Goal: Find contact information: Find contact information

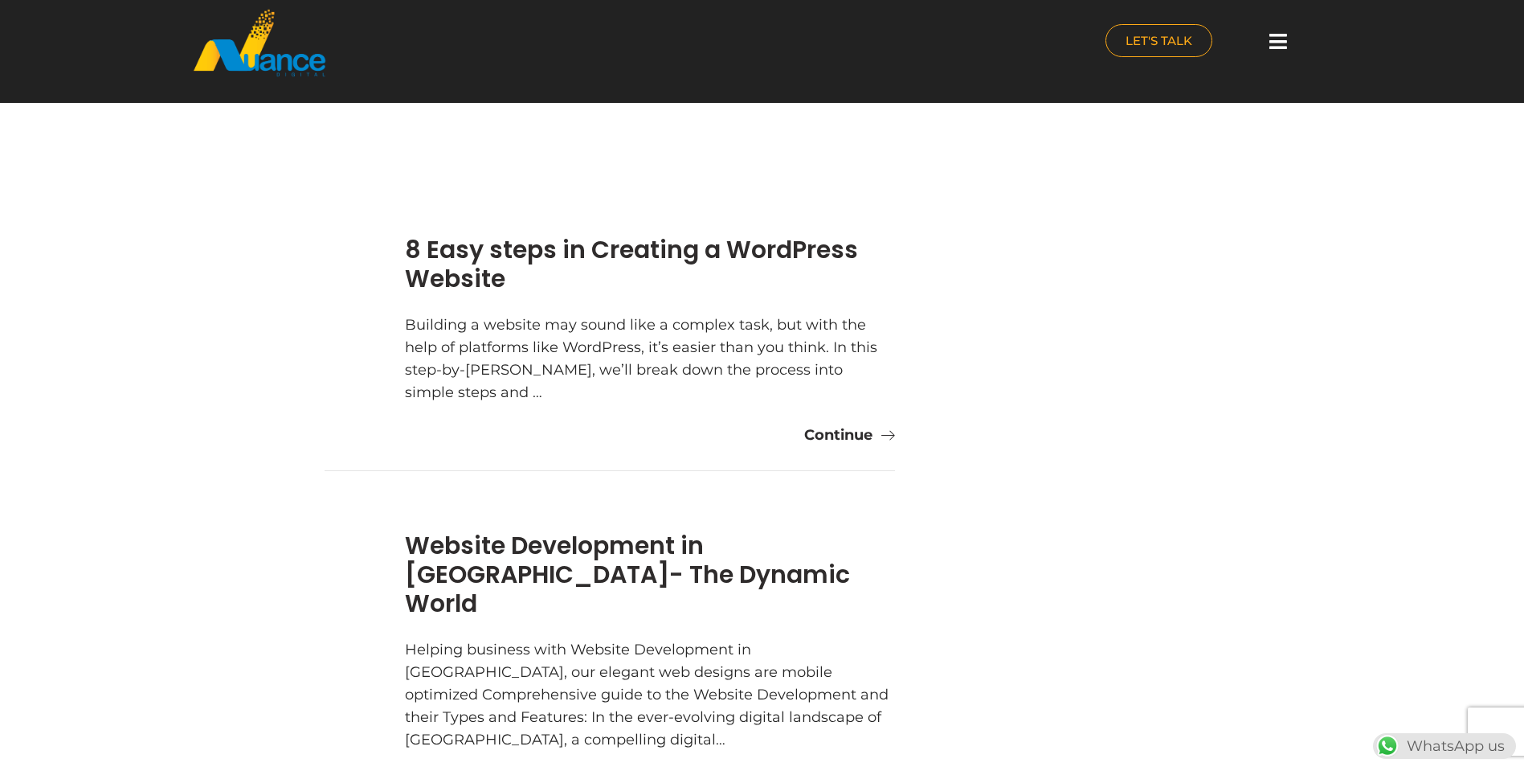
click at [1279, 35] on icon at bounding box center [1279, 41] width 18 height 20
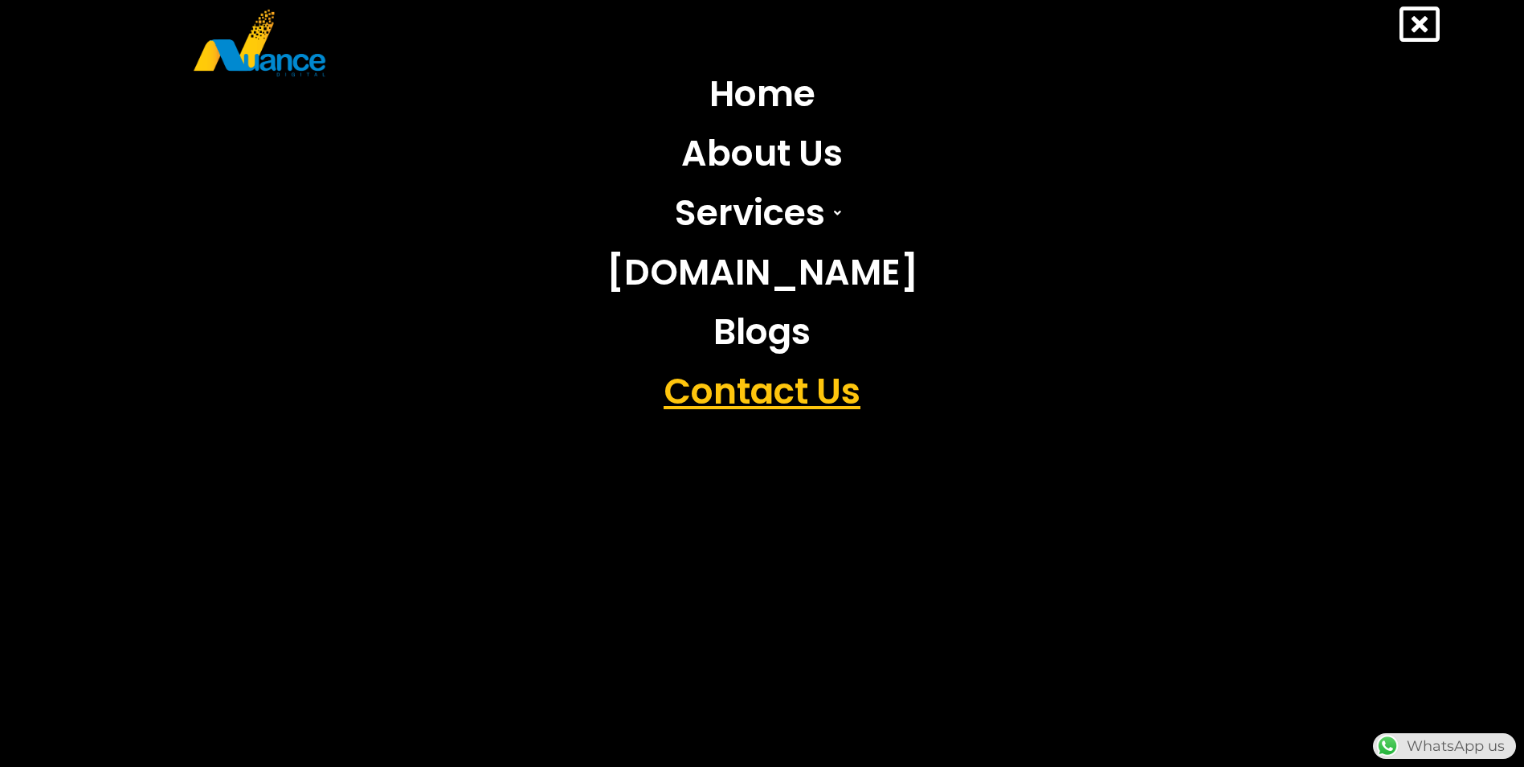
click at [850, 390] on link "Contact Us" at bounding box center [763, 391] width 336 height 59
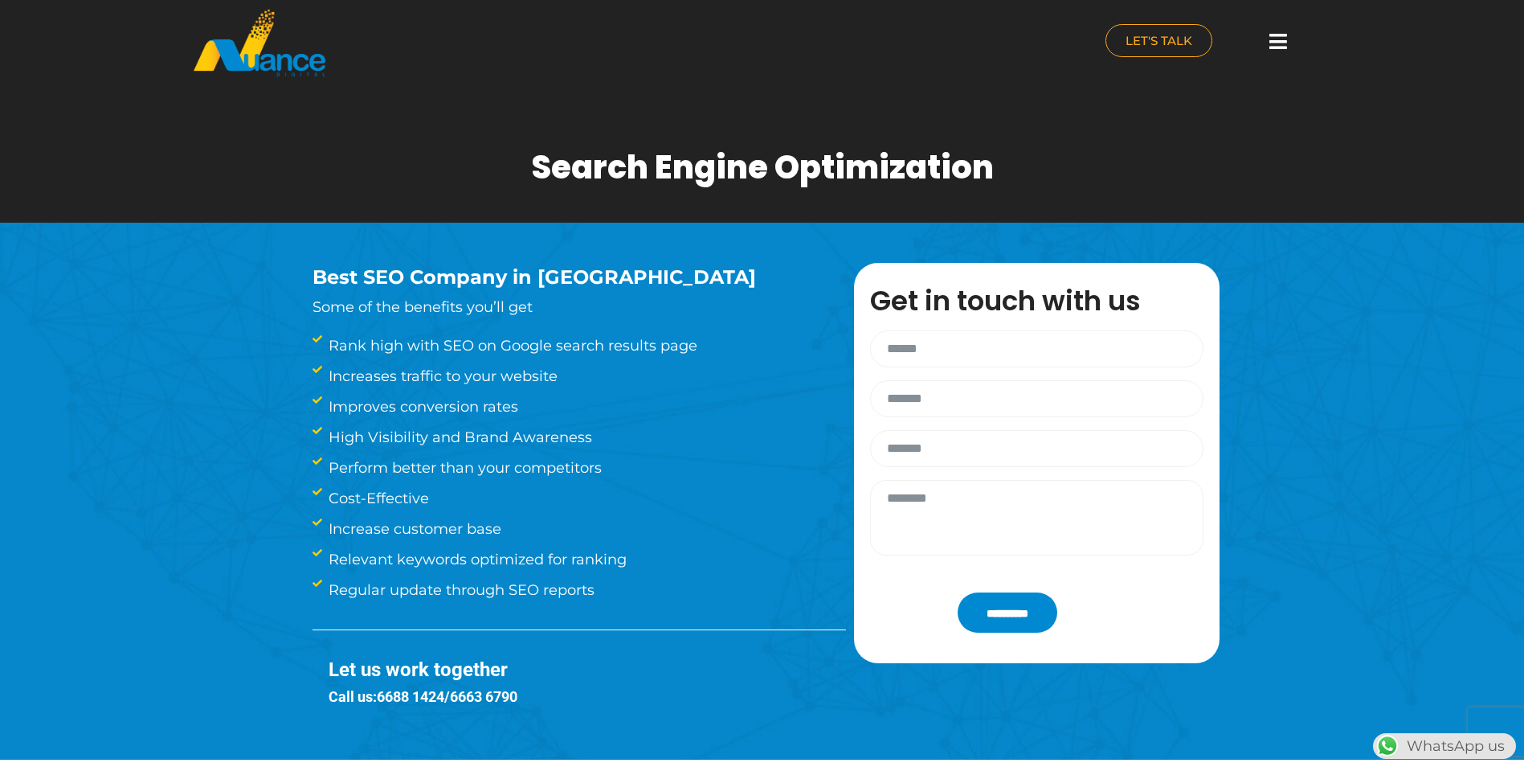
click at [1291, 33] on div at bounding box center [1278, 41] width 32 height 35
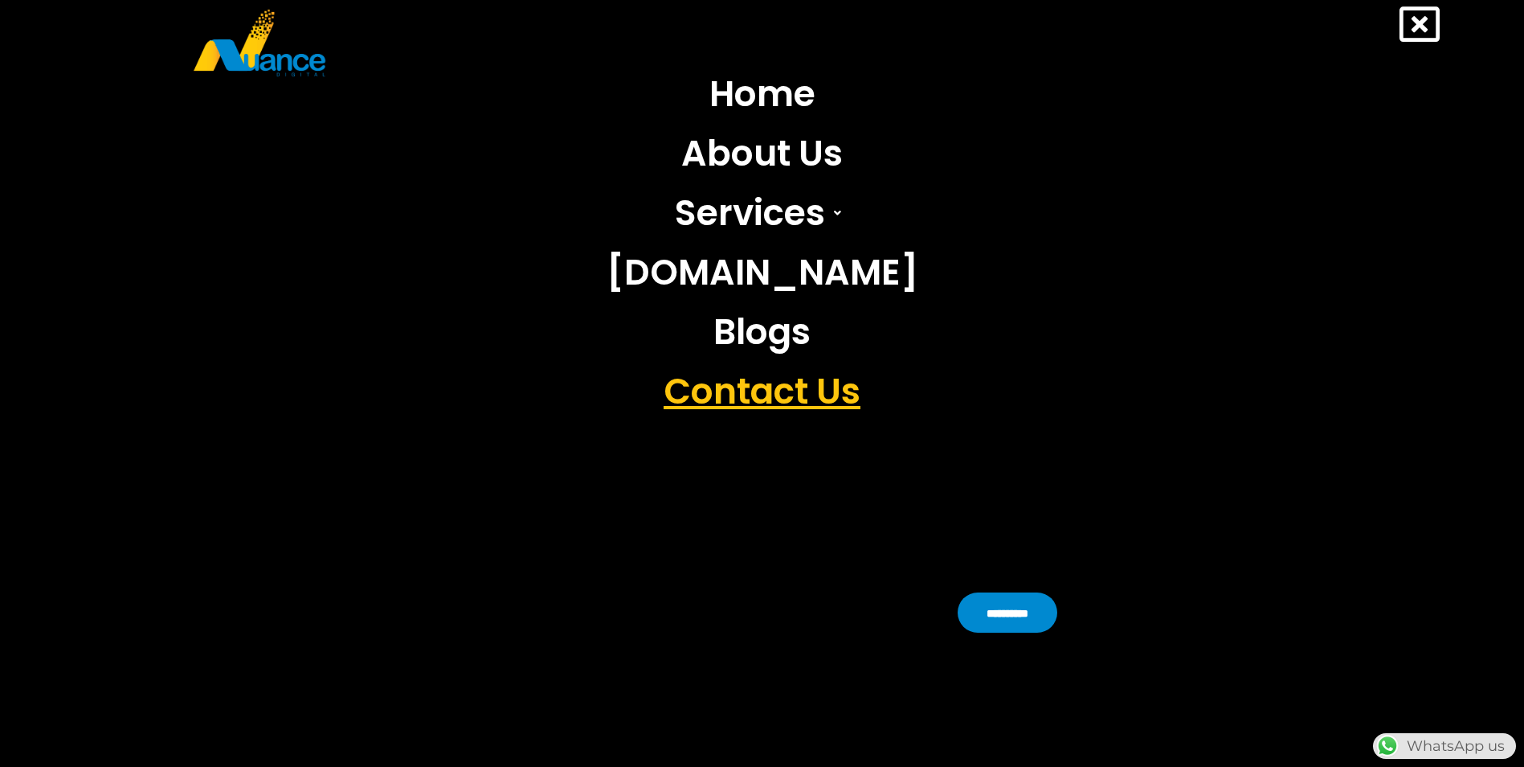
click at [825, 397] on link "Contact Us" at bounding box center [763, 391] width 336 height 59
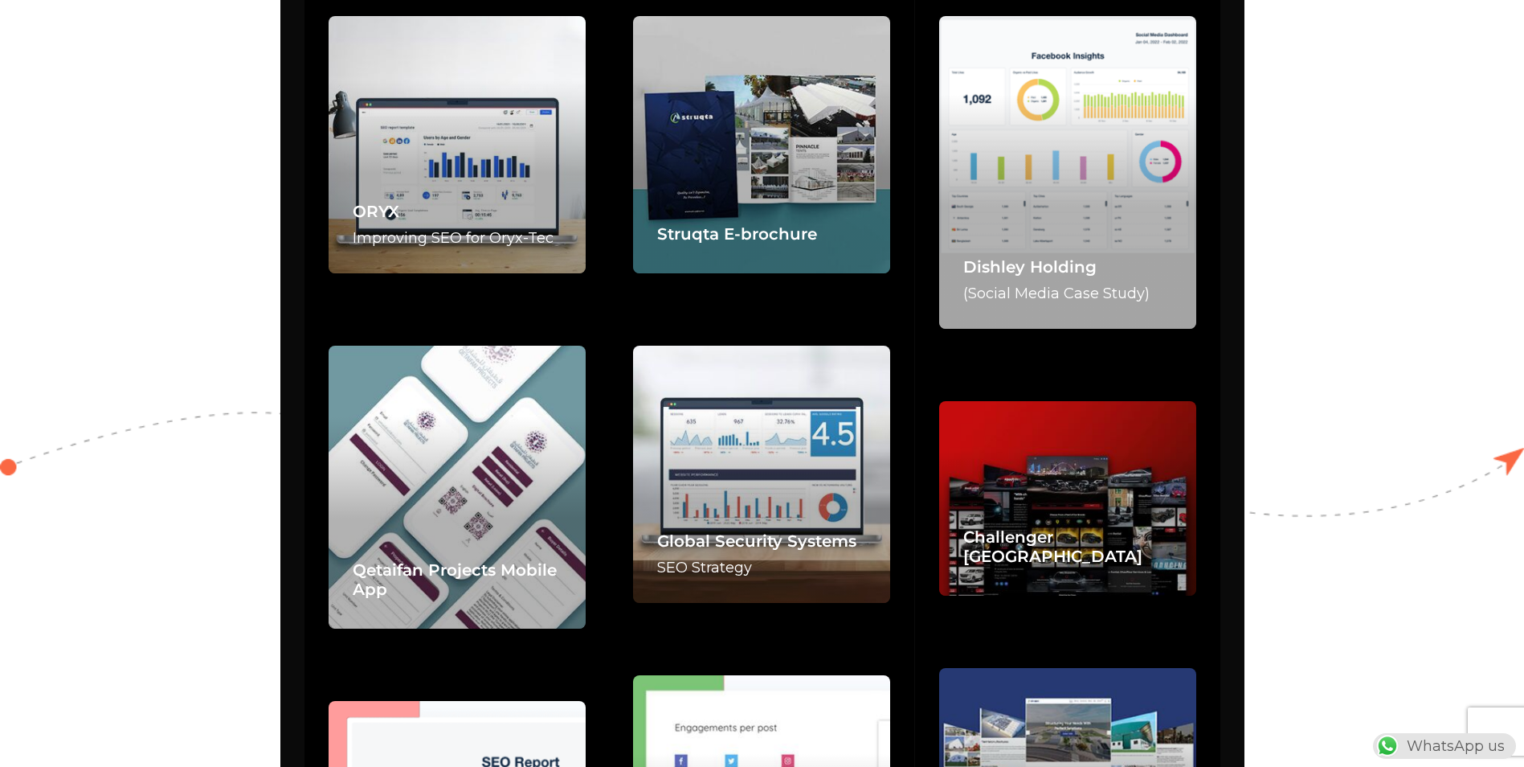
scroll to position [3616, 0]
